Goal: Navigation & Orientation: Find specific page/section

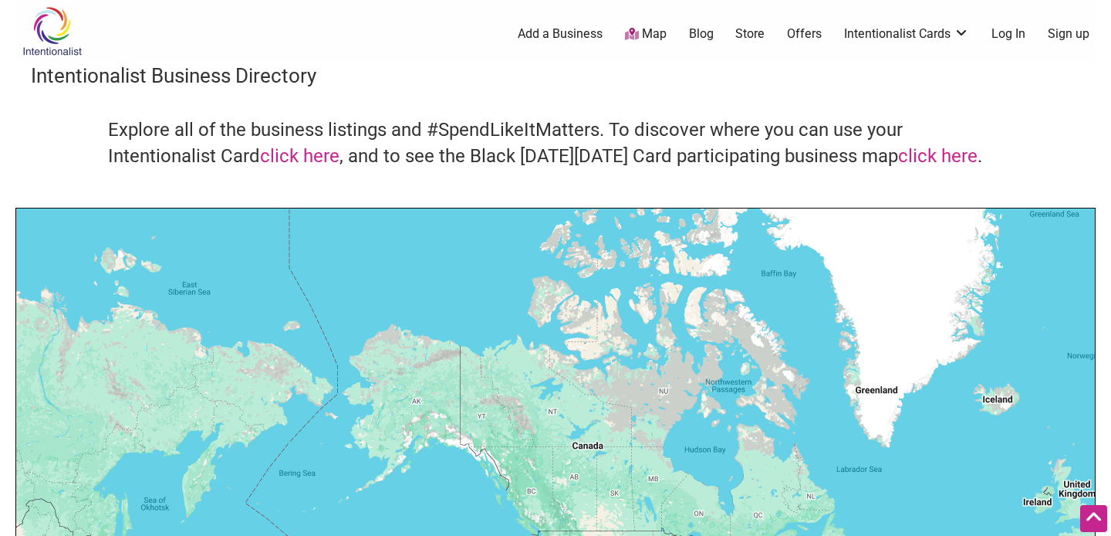
scroll to position [154, 0]
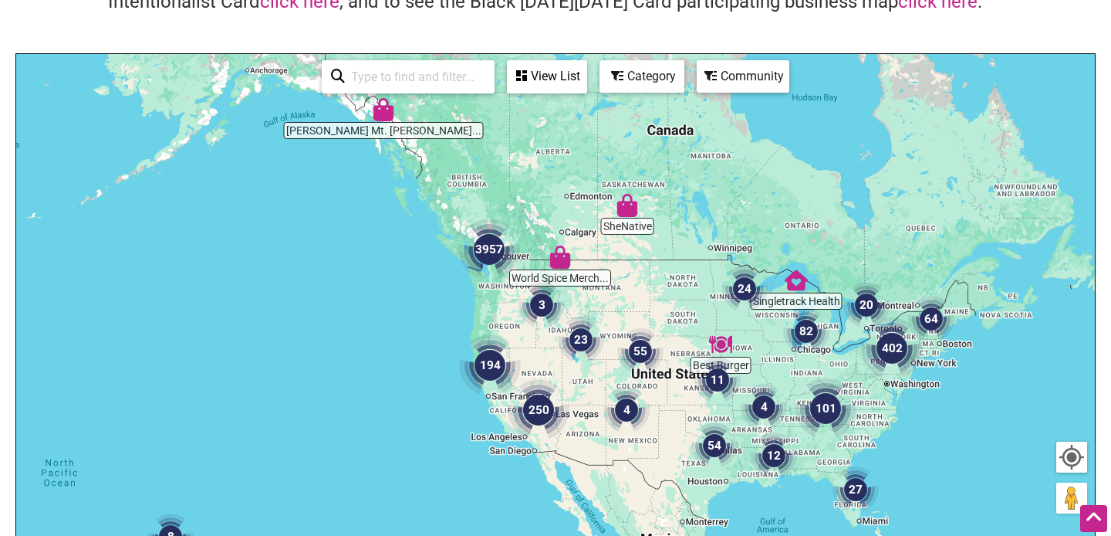
click at [567, 84] on div "View List" at bounding box center [547, 76] width 77 height 29
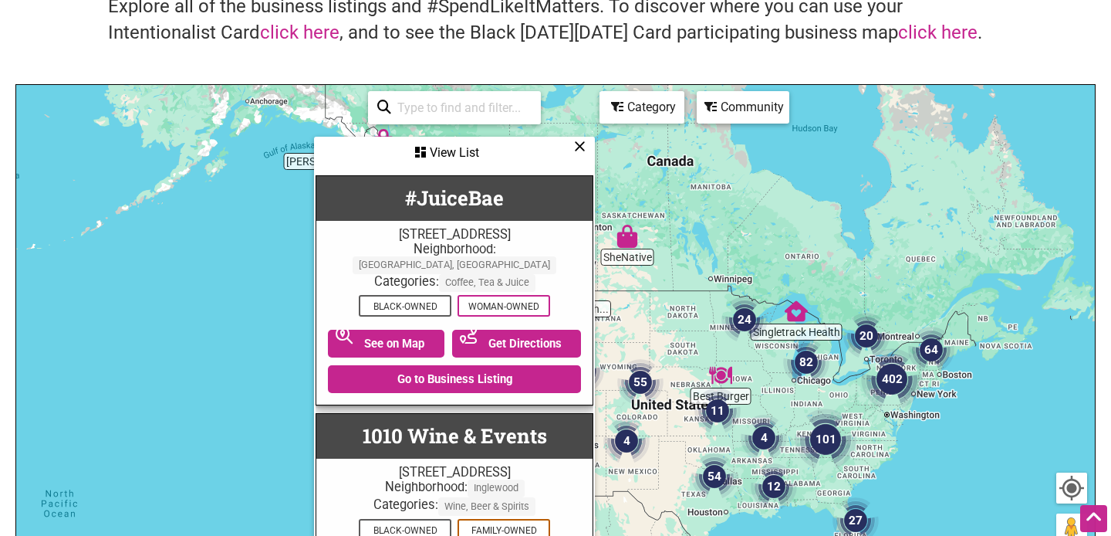
scroll to position [141, 0]
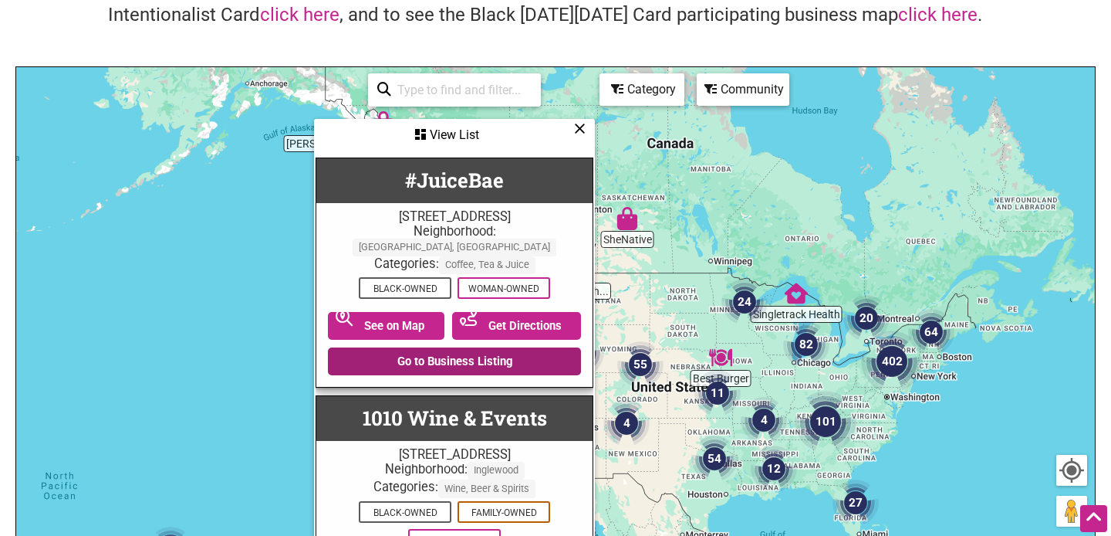
click at [458, 354] on link "Go to Business Listing" at bounding box center [454, 361] width 253 height 28
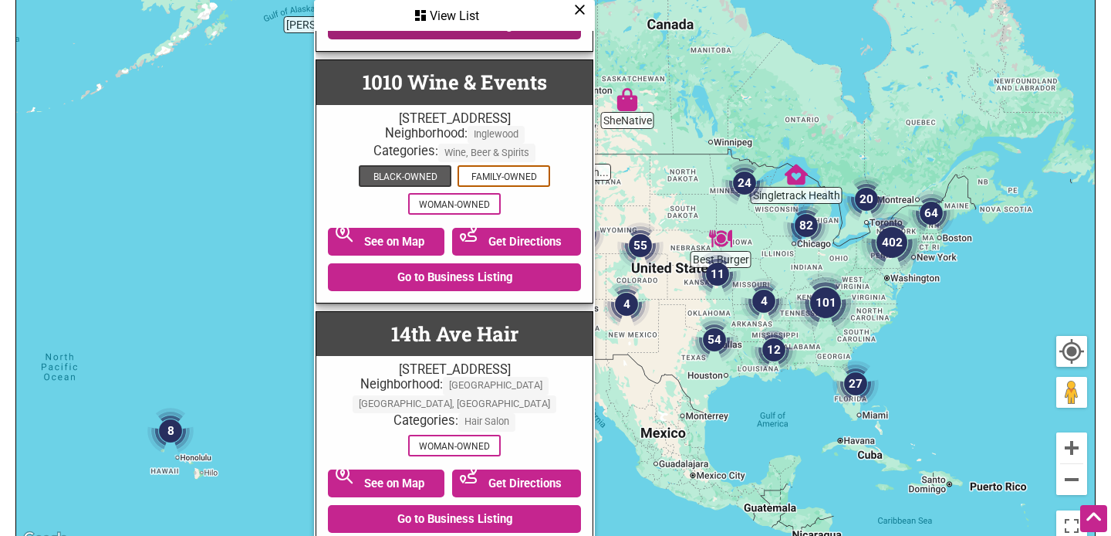
scroll to position [238, 0]
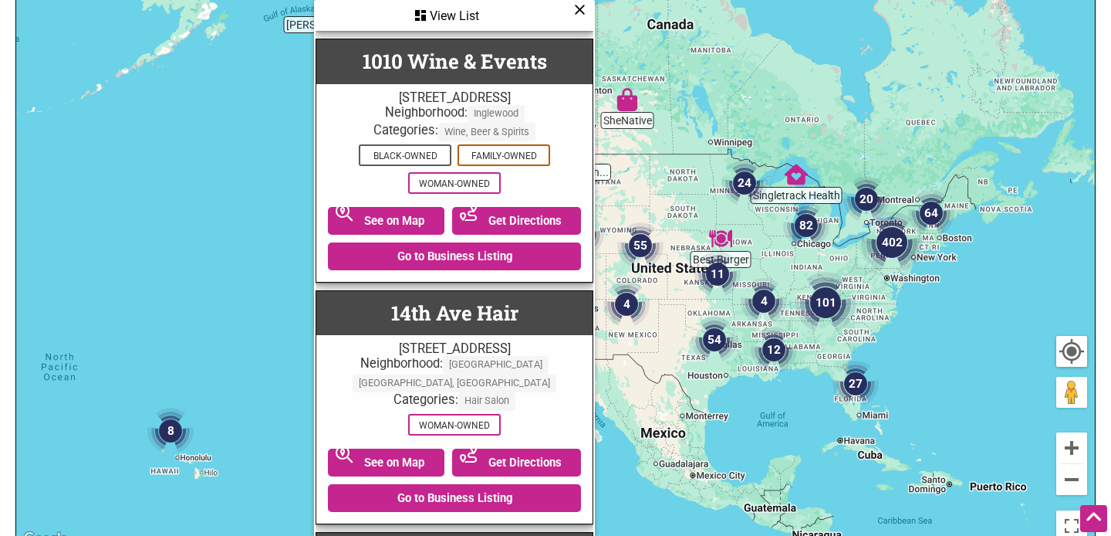
click at [580, 9] on icon at bounding box center [580, 9] width 12 height 1
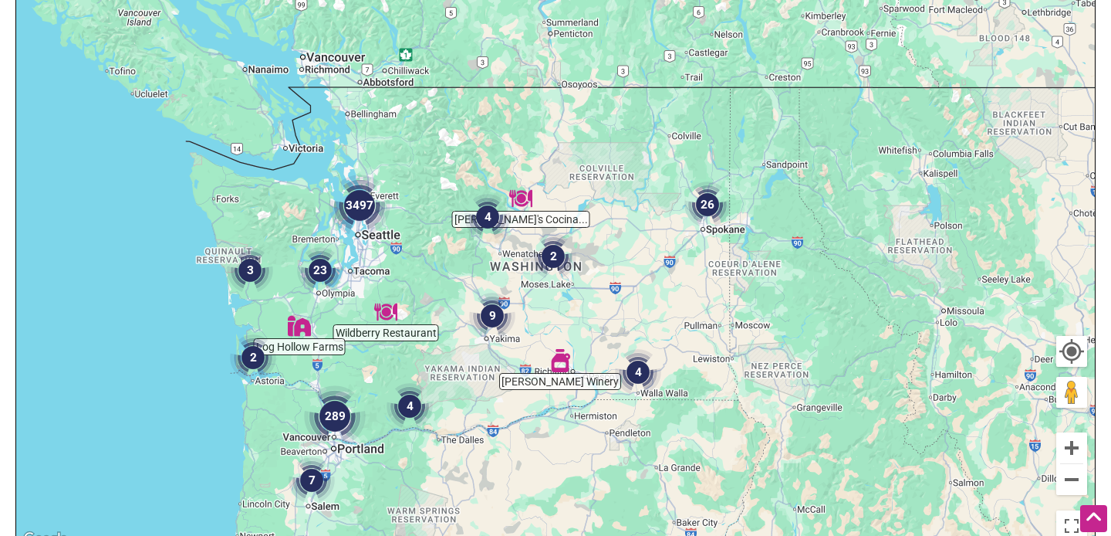
drag, startPoint x: 514, startPoint y: 198, endPoint x: 556, endPoint y: 436, distance: 242.2
click at [556, 436] on div "To navigate, press the arrow keys." at bounding box center [555, 248] width 1079 height 600
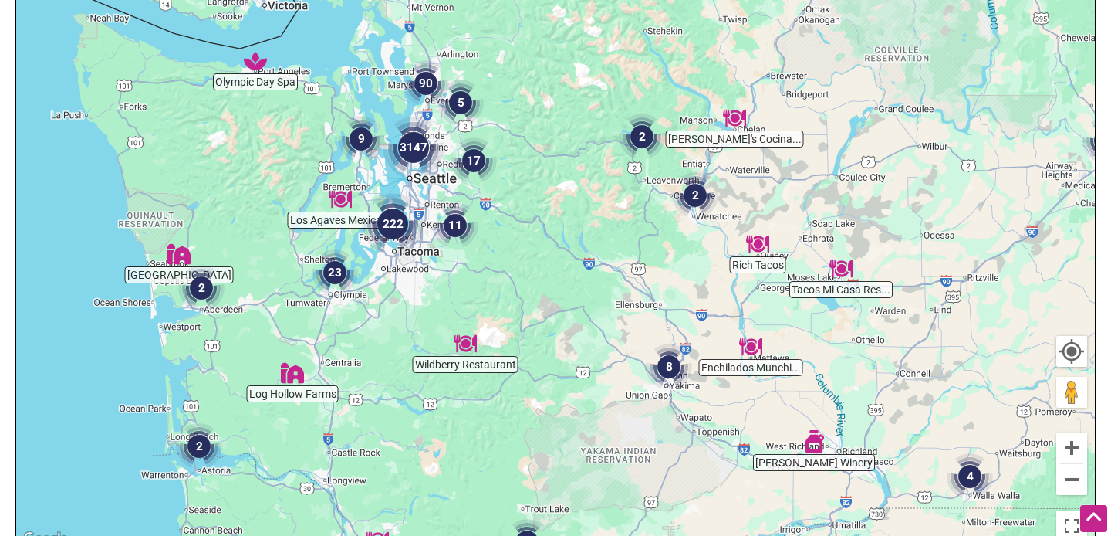
drag, startPoint x: 371, startPoint y: 279, endPoint x: 528, endPoint y: 348, distance: 171.1
click at [528, 350] on div "To navigate, press the arrow keys." at bounding box center [555, 248] width 1079 height 600
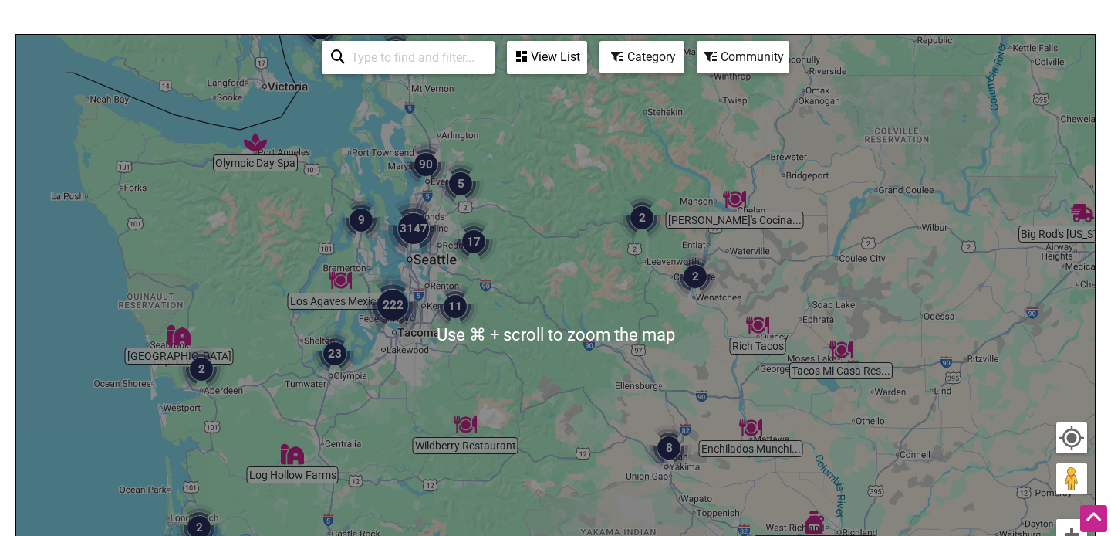
scroll to position [163, 0]
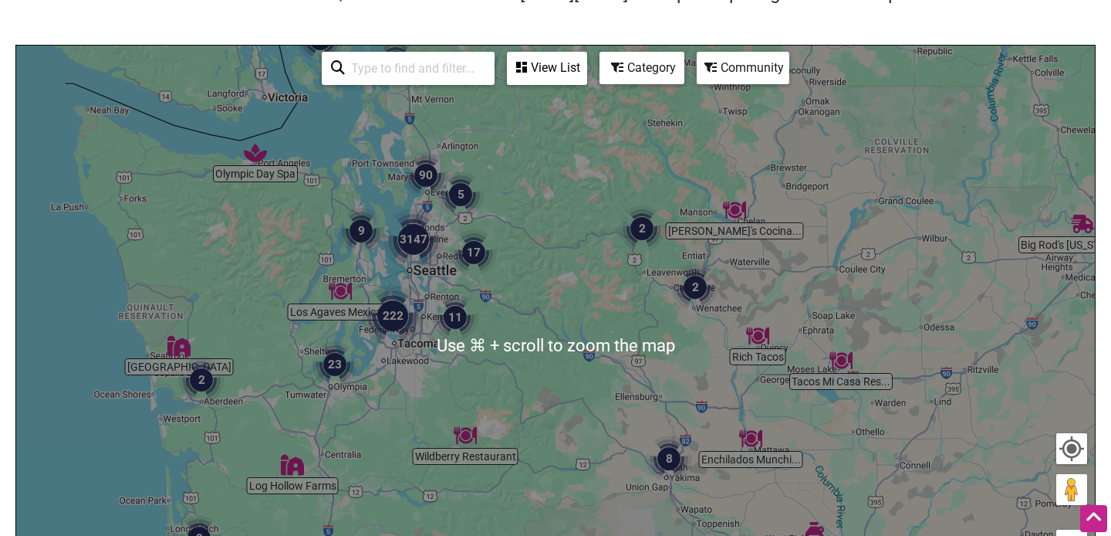
click at [559, 71] on div "View List" at bounding box center [547, 67] width 77 height 29
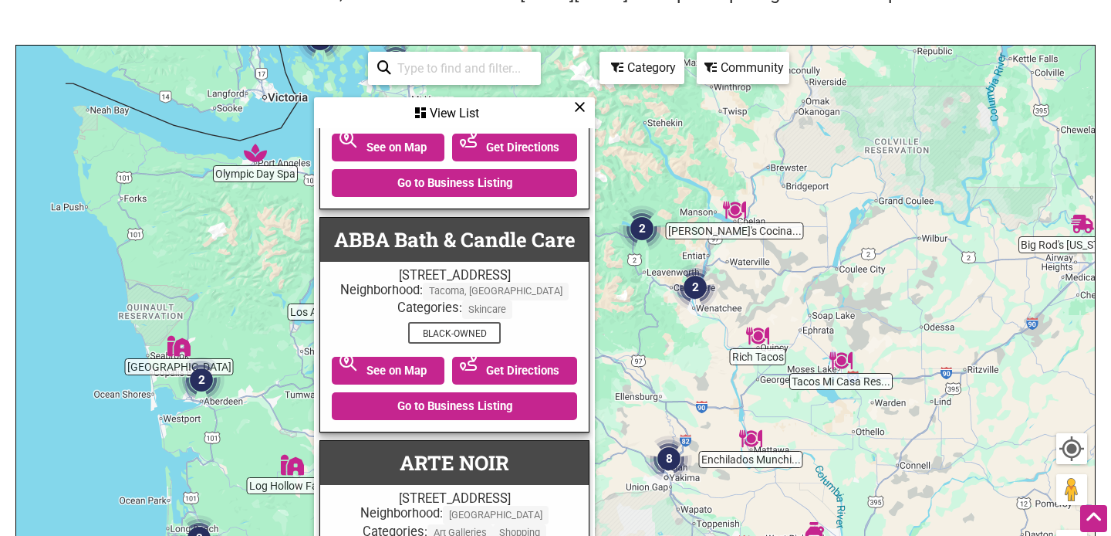
scroll to position [8196, 0]
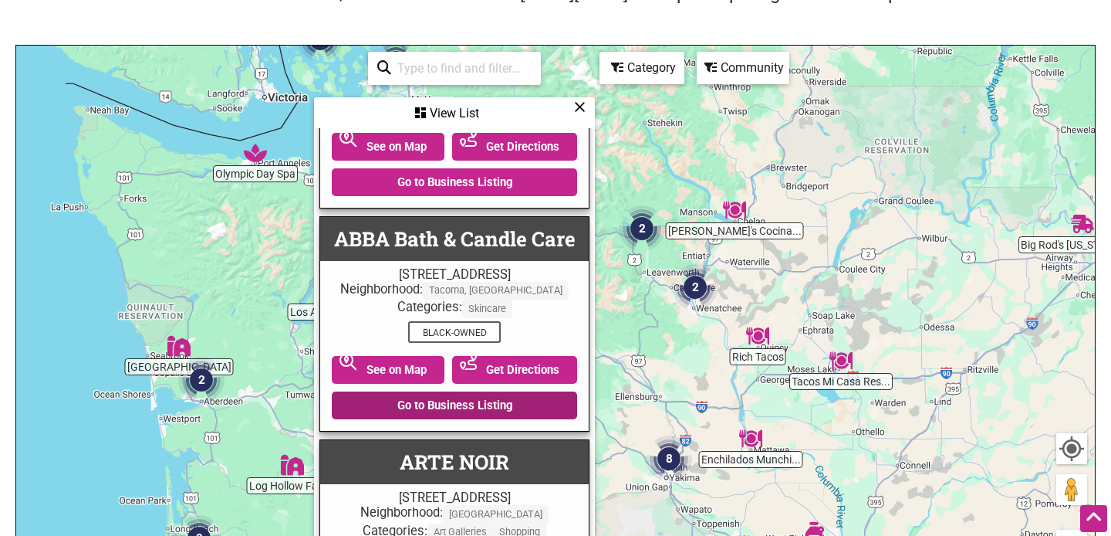
click at [481, 391] on link "Go to Business Listing" at bounding box center [454, 405] width 245 height 28
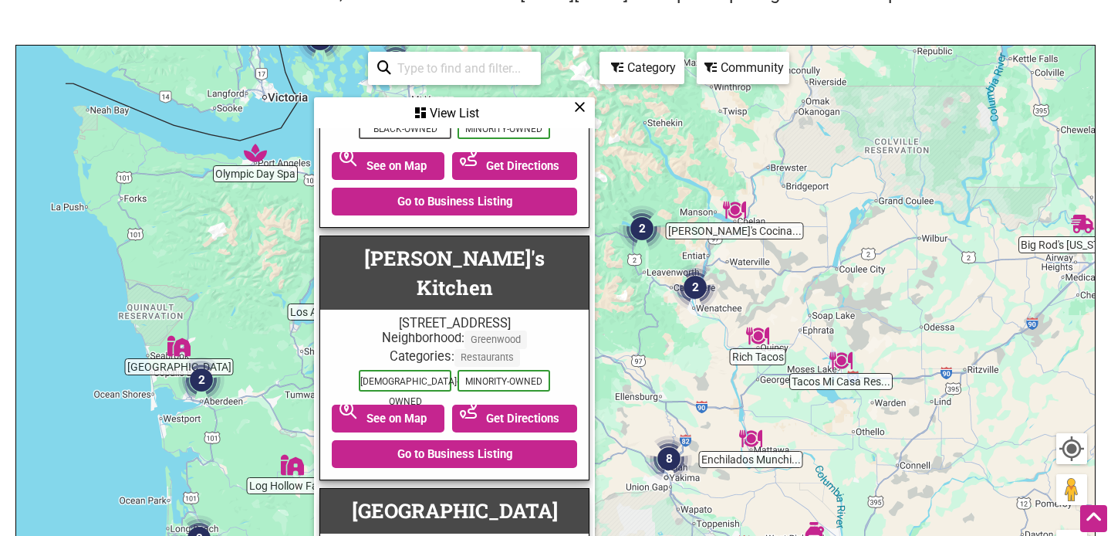
scroll to position [9855, 0]
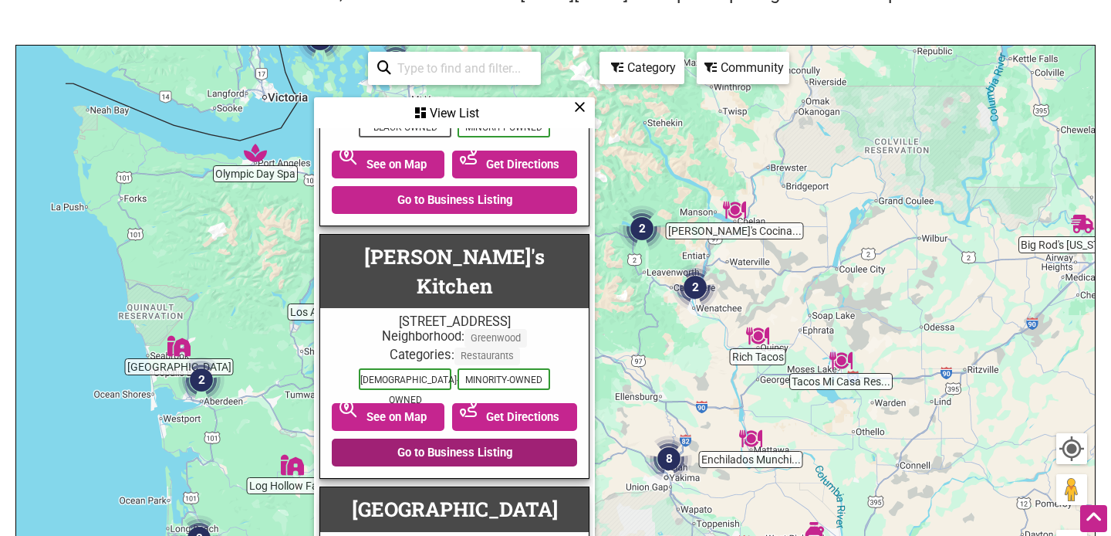
click at [492, 438] on link "Go to Business Listing" at bounding box center [454, 452] width 245 height 28
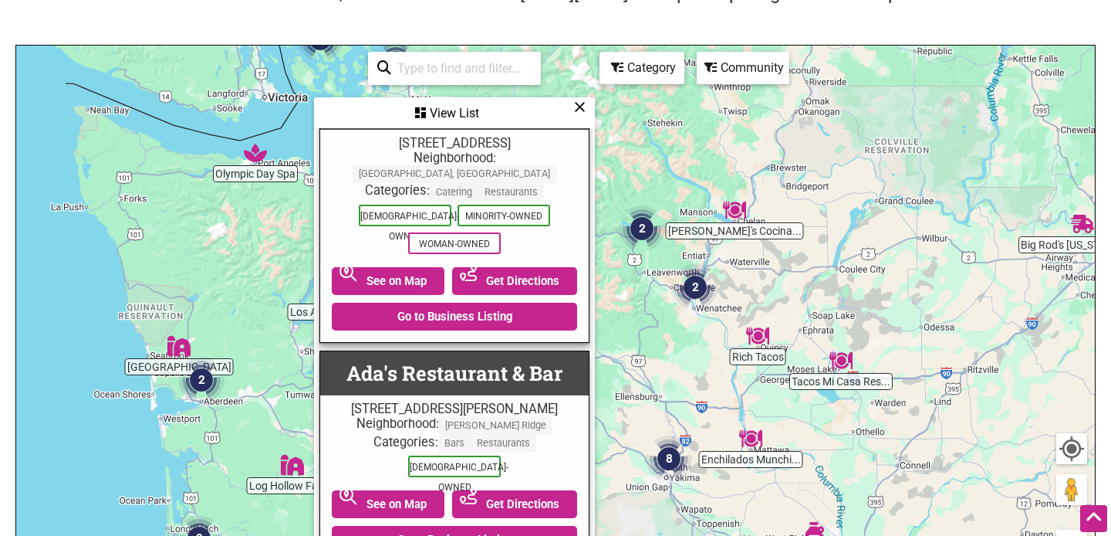
scroll to position [12302, 0]
